Goal: Task Accomplishment & Management: Manage account settings

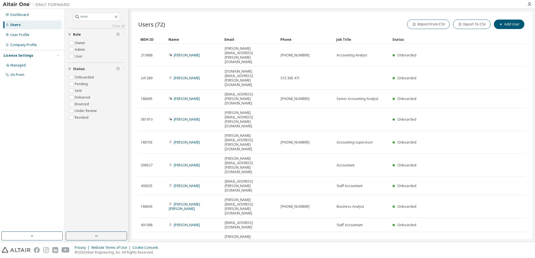
click at [451, 258] on icon "button" at bounding box center [450, 262] width 3 height 3
click at [452, 181] on div "100" at bounding box center [466, 181] width 45 height 7
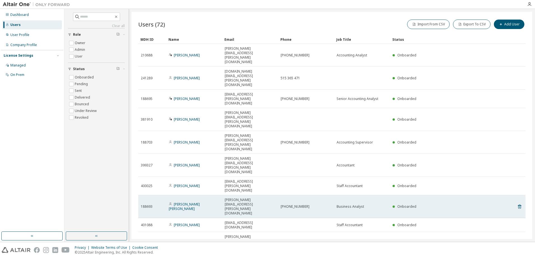
scroll to position [524, 0]
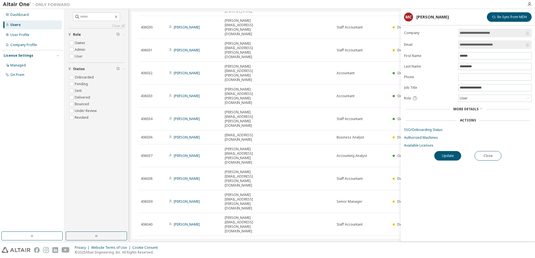
click at [480, 109] on icon at bounding box center [480, 108] width 3 height 3
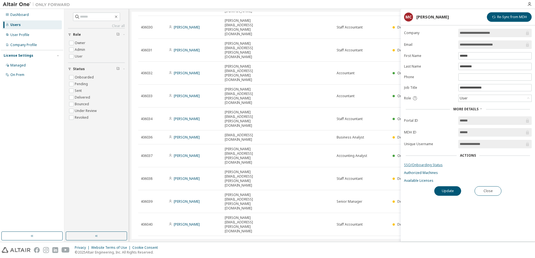
click at [426, 166] on link "SSO/Onboarding Status" at bounding box center [468, 165] width 128 height 4
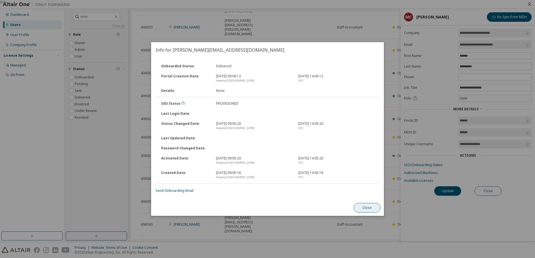
click at [369, 206] on button "Close" at bounding box center [367, 208] width 27 height 10
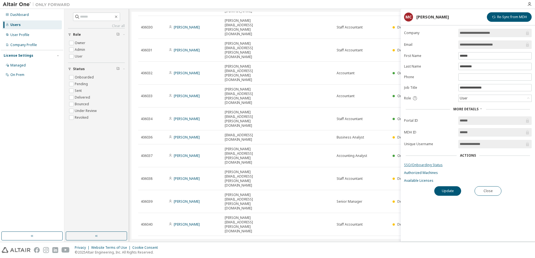
click at [427, 165] on link "SSO/Onboarding Status" at bounding box center [468, 165] width 128 height 4
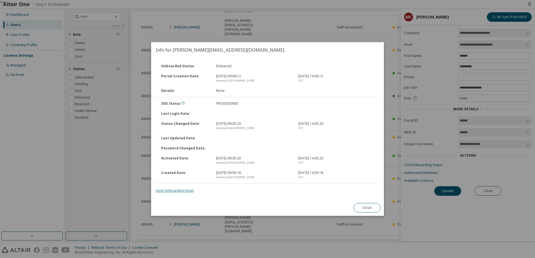
click at [179, 191] on link "Send Onboarding Email" at bounding box center [175, 191] width 38 height 5
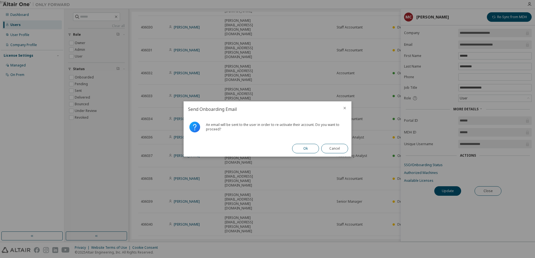
click at [307, 150] on button "Ok" at bounding box center [305, 149] width 27 height 10
click at [336, 149] on button "Close" at bounding box center [334, 149] width 27 height 10
